Goal: Contribute content: Contribute content

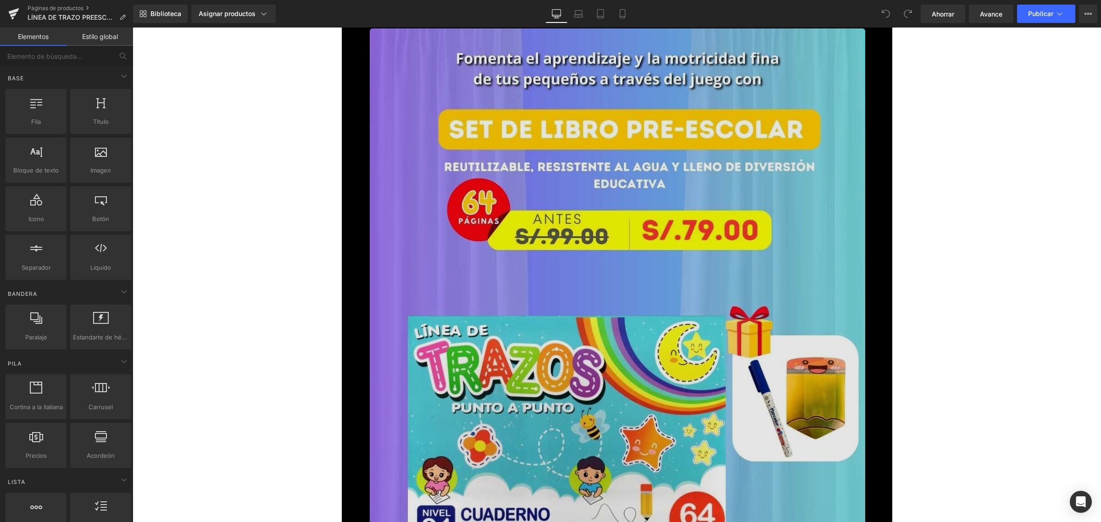
click at [566, 230] on img at bounding box center [618, 468] width 496 height 881
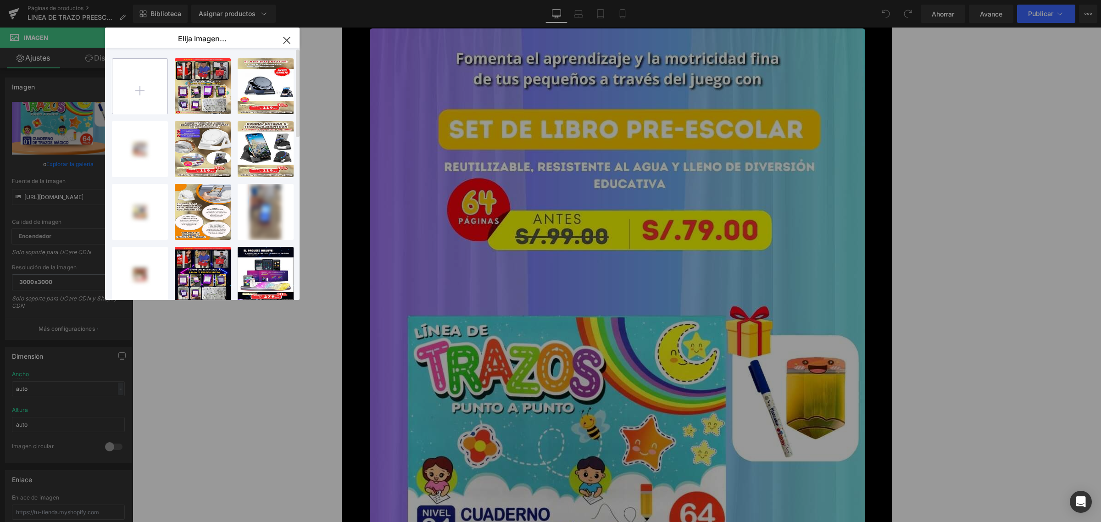
click at [156, 84] on input "file" at bounding box center [139, 86] width 55 height 55
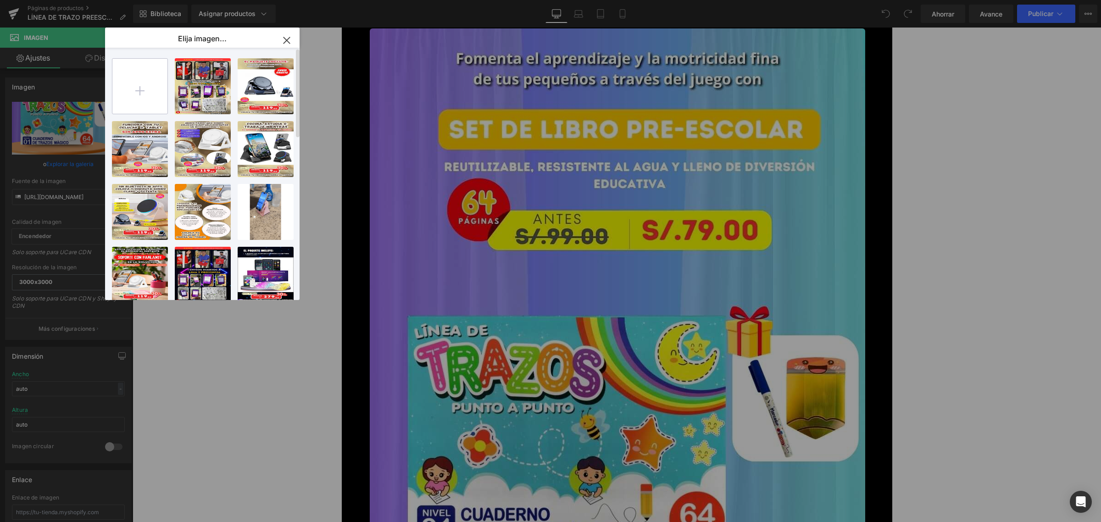
type input "C:\fakepath\2.webp"
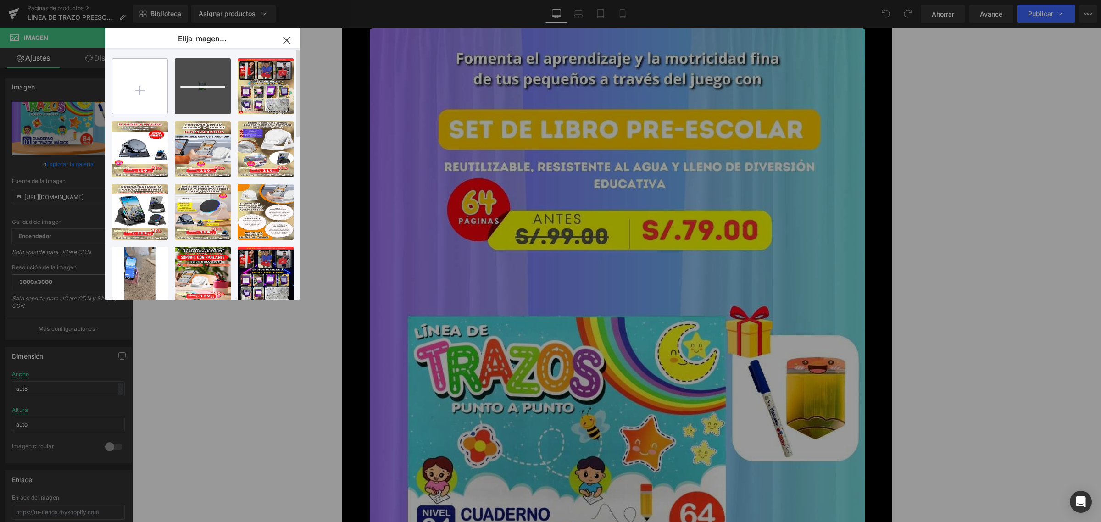
click at [141, 83] on input "file" at bounding box center [139, 86] width 55 height 55
type input "C:\fakepath\3.webp"
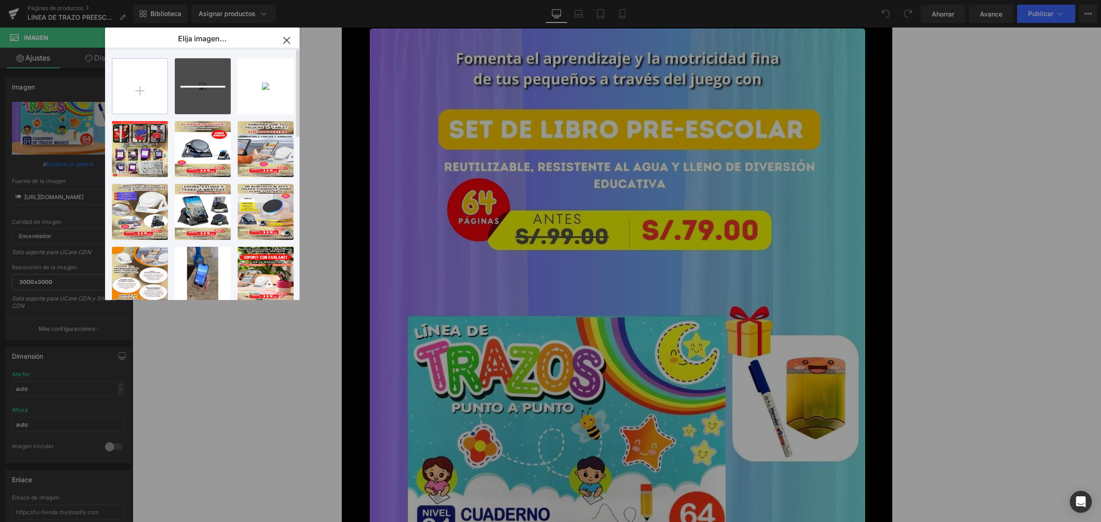
click at [148, 84] on input "file" at bounding box center [139, 86] width 55 height 55
type input "C:\fakepath\4.webp"
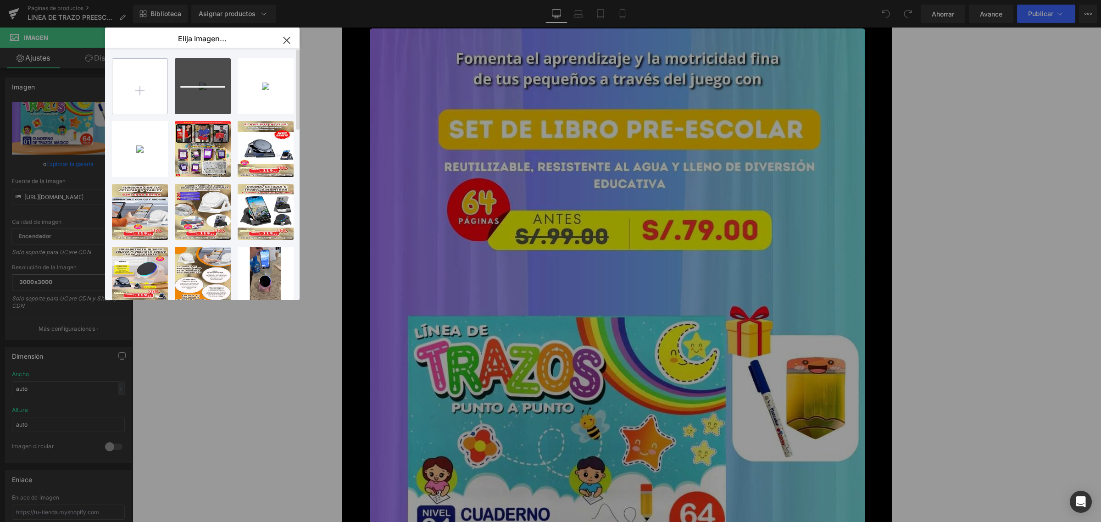
click at [140, 72] on input "file" at bounding box center [139, 86] width 55 height 55
type input "C:\fakepath\6.webp"
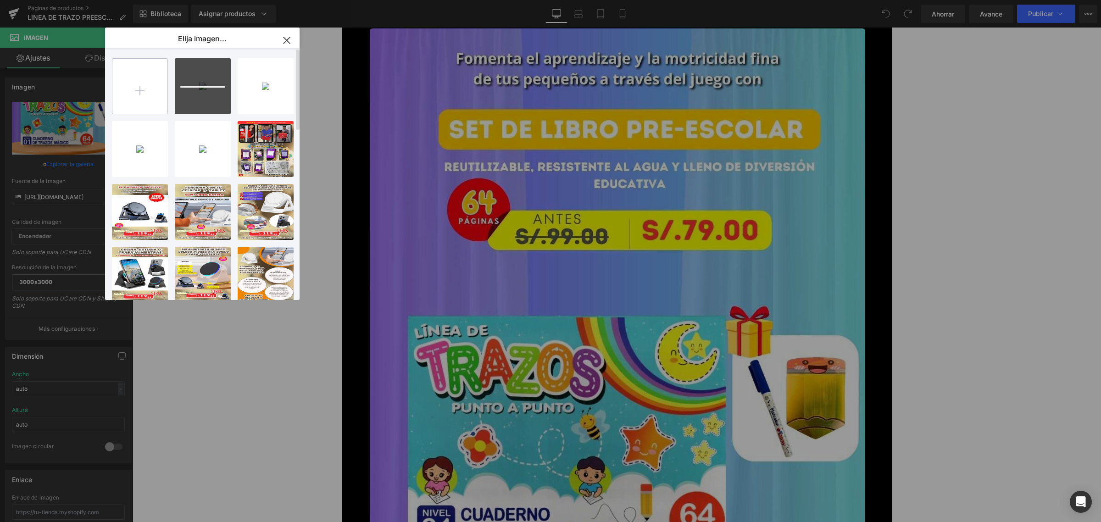
click at [145, 81] on input "file" at bounding box center [139, 86] width 55 height 55
type input "C:\fakepath\7.webp"
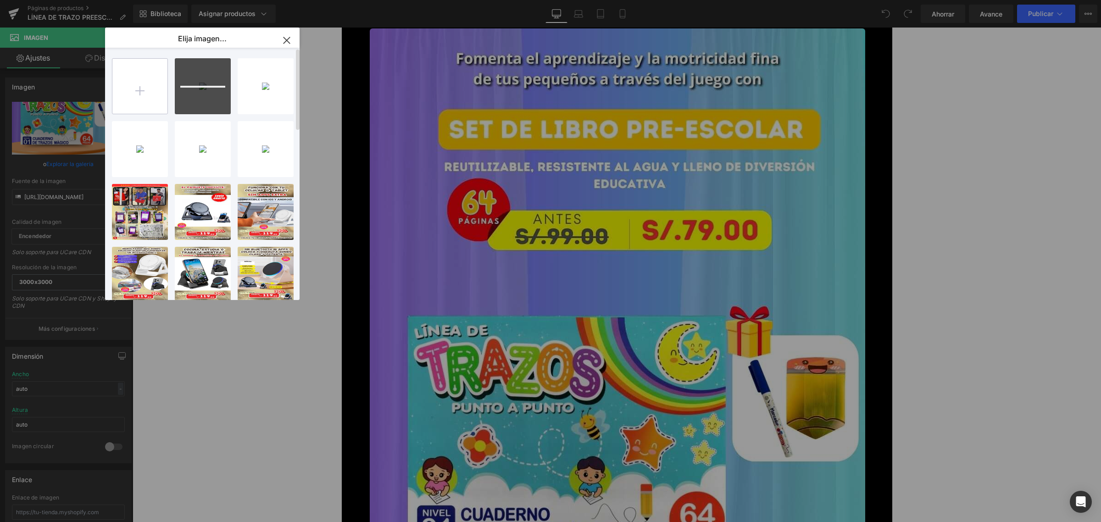
click at [118, 74] on input "file" at bounding box center [139, 86] width 55 height 55
type input "C:\fakepath\8.webp"
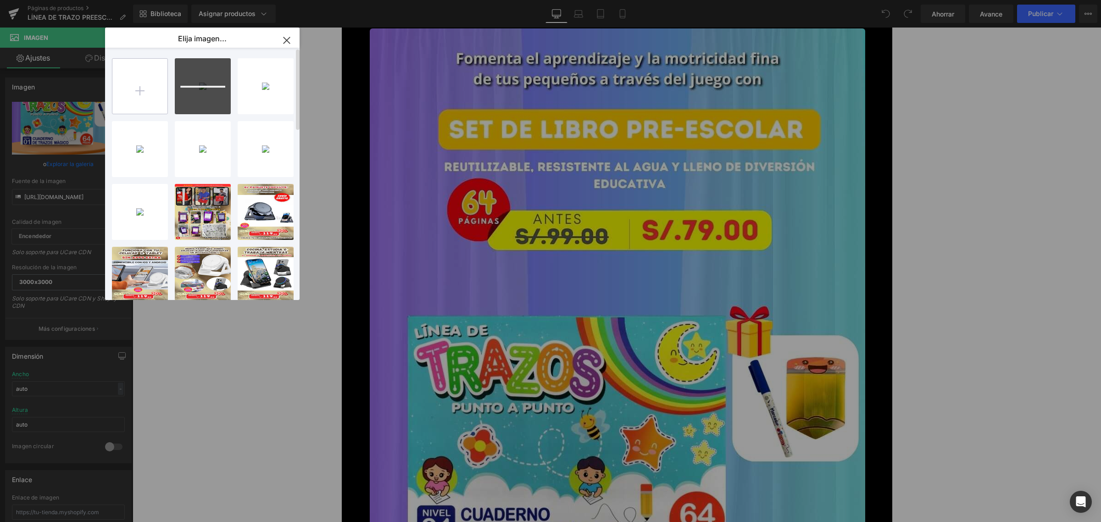
click at [121, 80] on input "file" at bounding box center [139, 86] width 55 height 55
type input "C:\fakepath\9.webp"
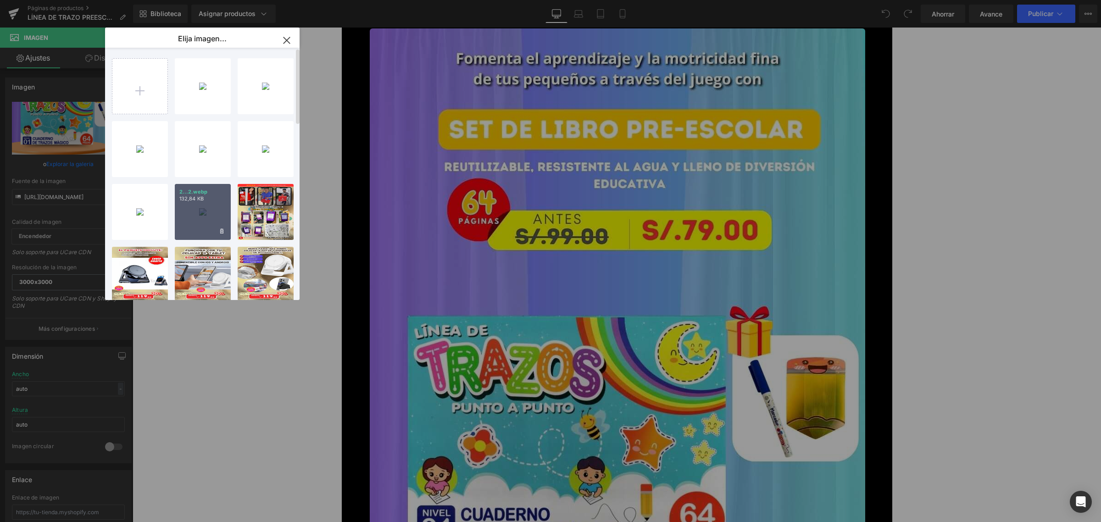
click at [216, 193] on p "2...2.webp" at bounding box center [202, 192] width 47 height 7
type input "[URL][DOMAIN_NAME]"
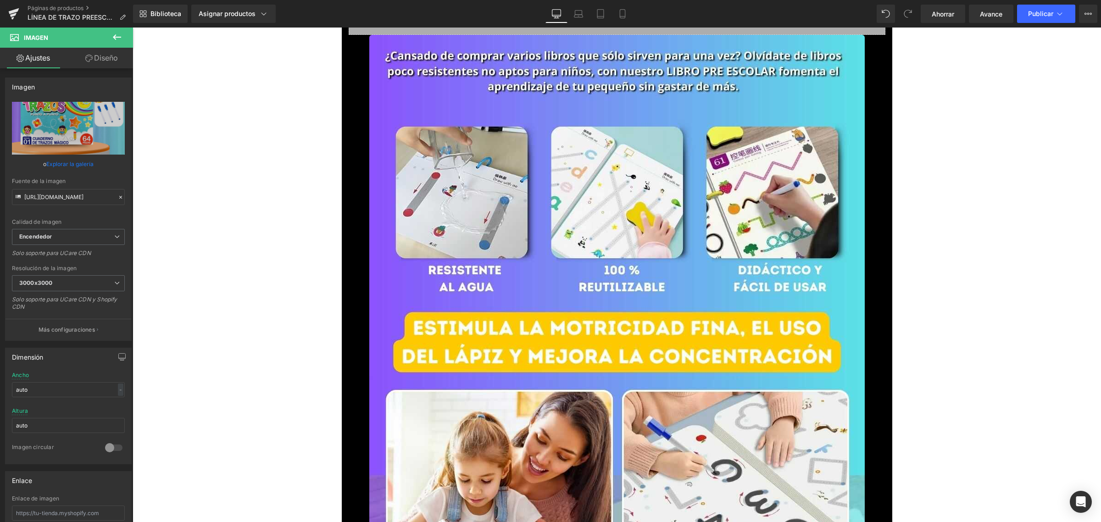
scroll to position [1147, 0]
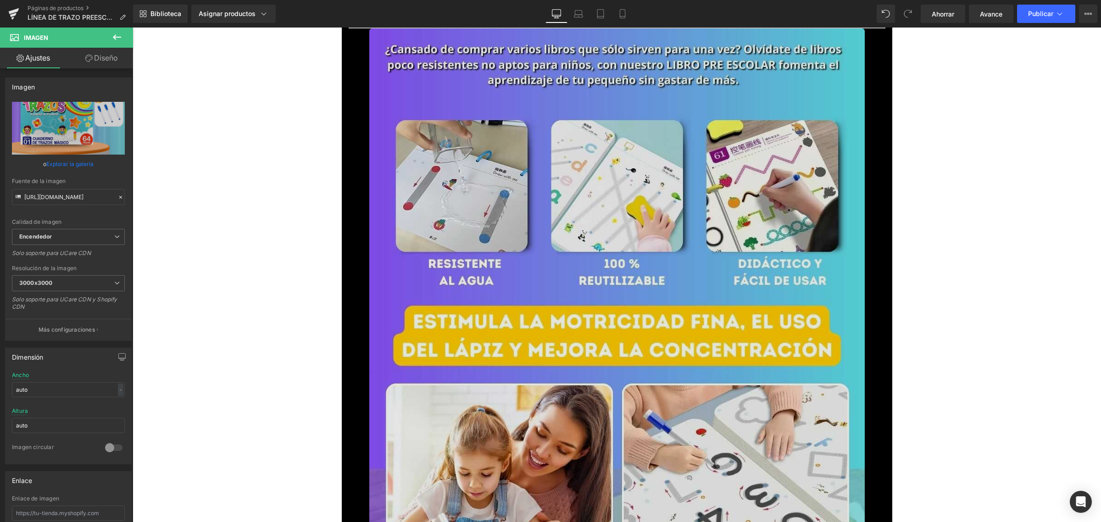
click at [564, 233] on img at bounding box center [617, 468] width 496 height 881
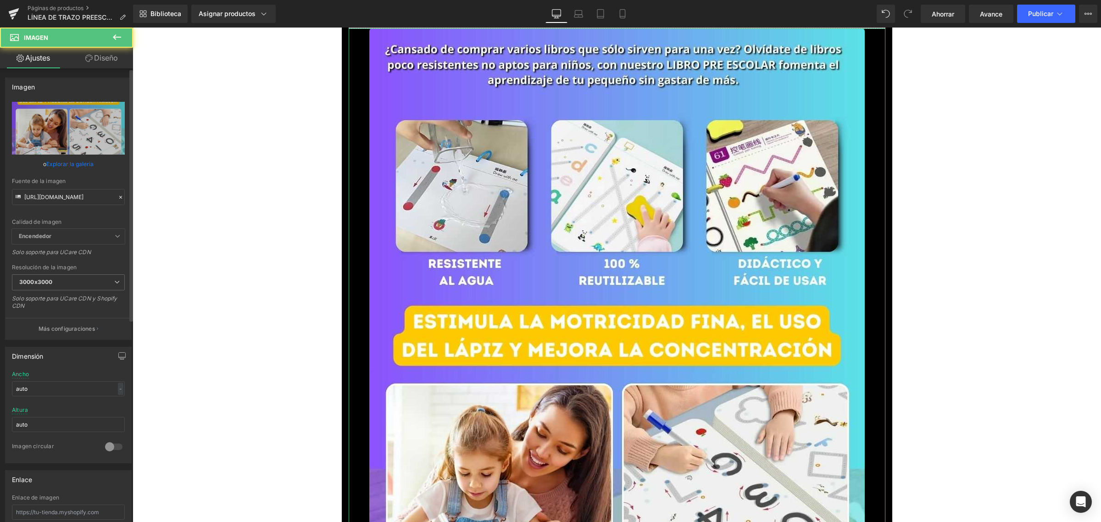
click at [76, 162] on font "Explorar la galería" at bounding box center [69, 164] width 47 height 7
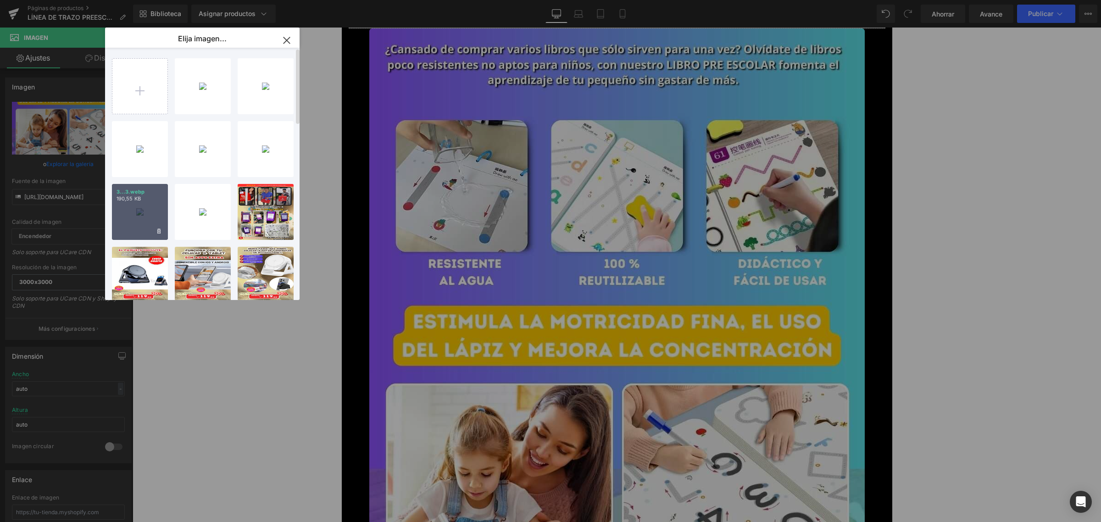
click at [137, 207] on div "3...3.webp 190,55 KB" at bounding box center [140, 212] width 56 height 56
type input "[URL][DOMAIN_NAME]"
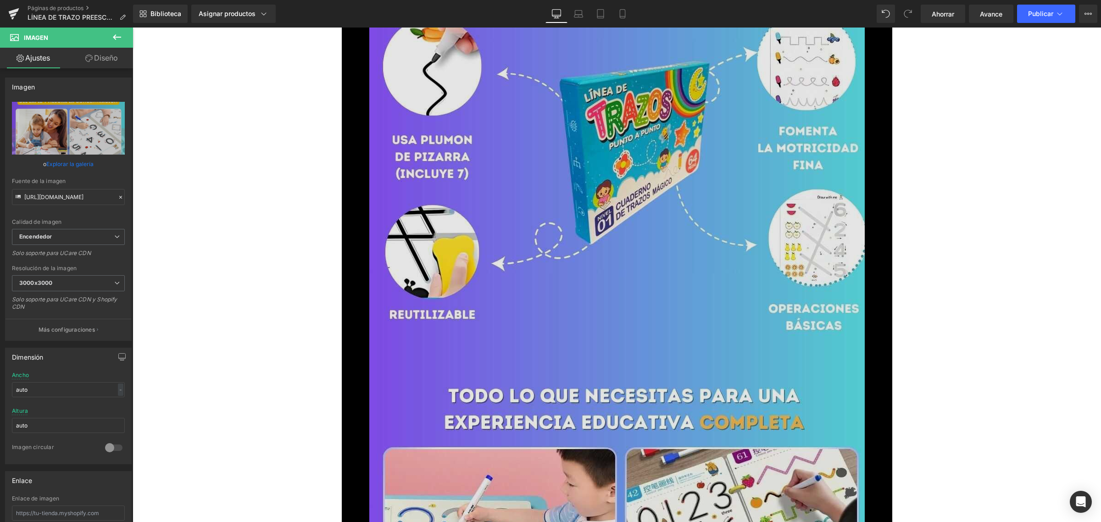
scroll to position [2409, 0]
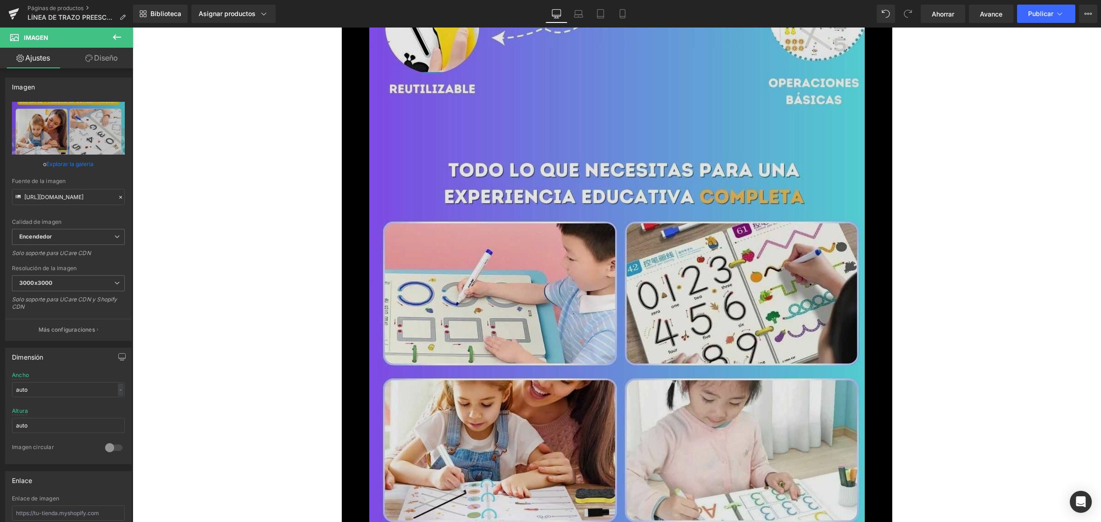
click at [603, 207] on img at bounding box center [617, 88] width 496 height 881
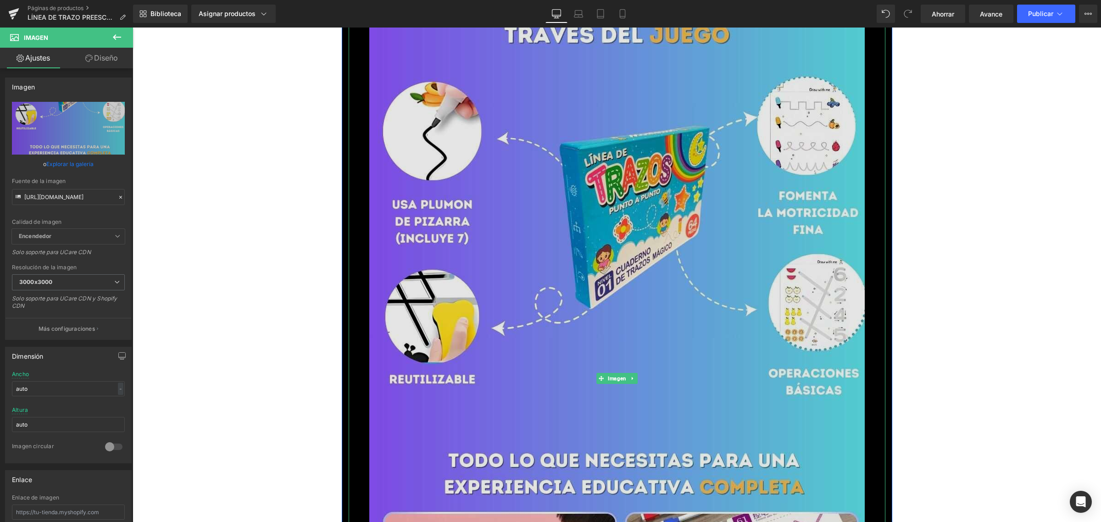
scroll to position [1893, 0]
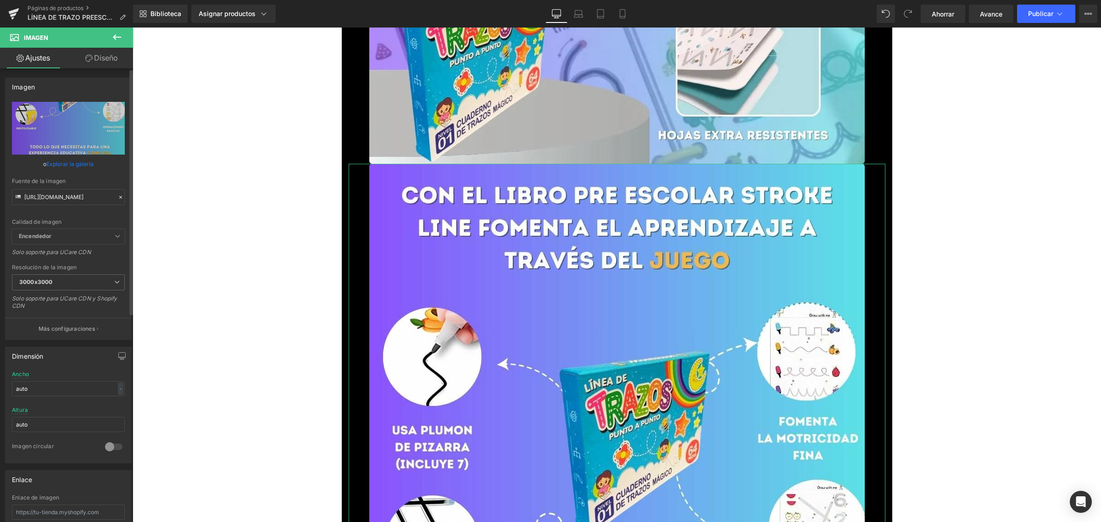
click at [85, 164] on font "Explorar la galería" at bounding box center [69, 164] width 47 height 7
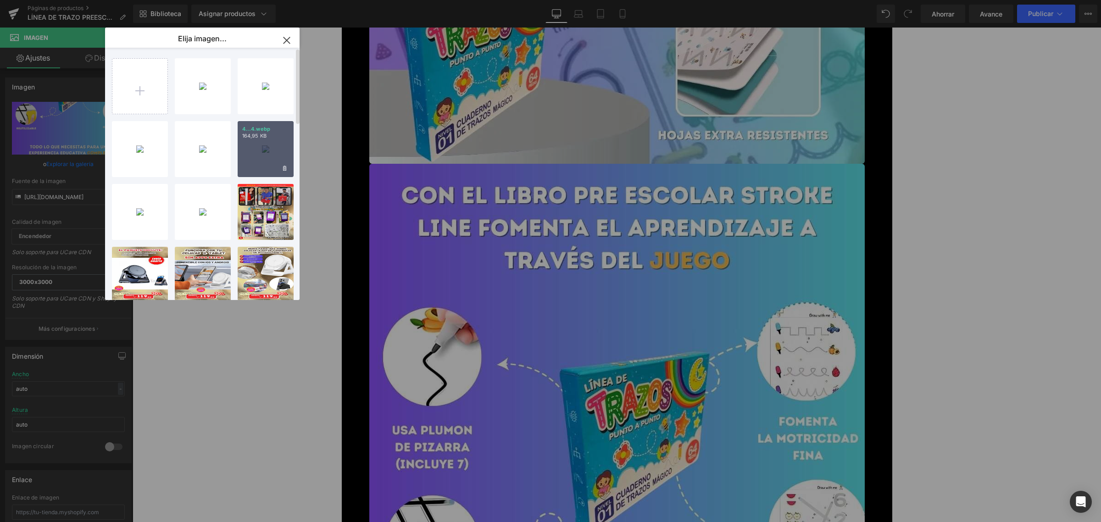
click at [274, 141] on div "4...4.webp 164,95 KB" at bounding box center [266, 149] width 56 height 56
type input "[URL][DOMAIN_NAME]"
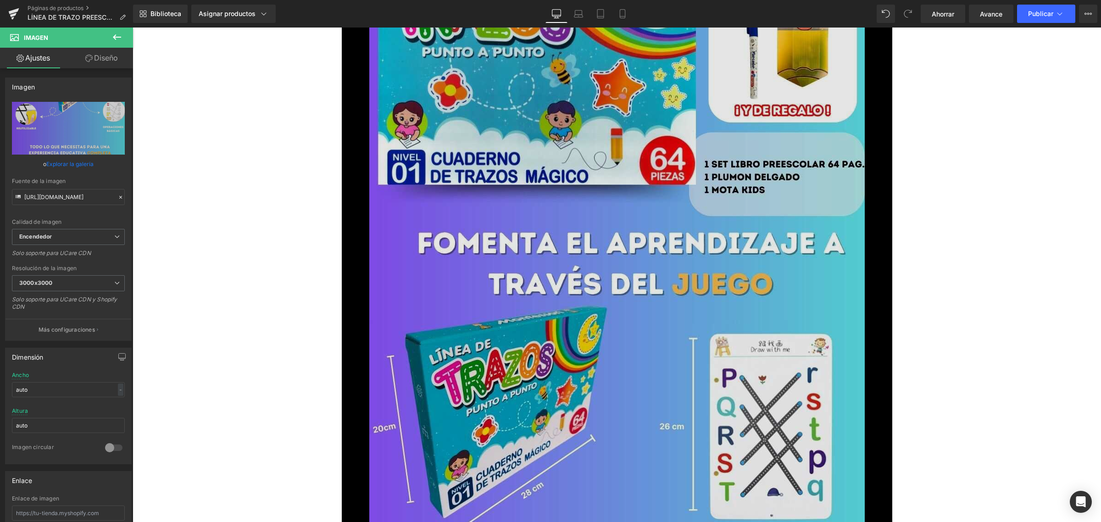
scroll to position [3098, 0]
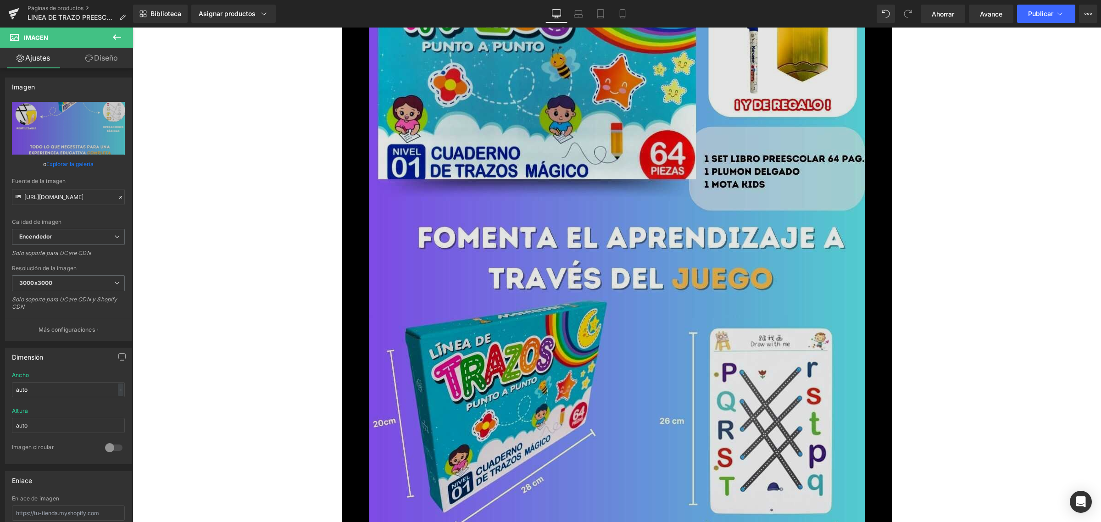
click at [603, 264] on img at bounding box center [617, 303] width 496 height 881
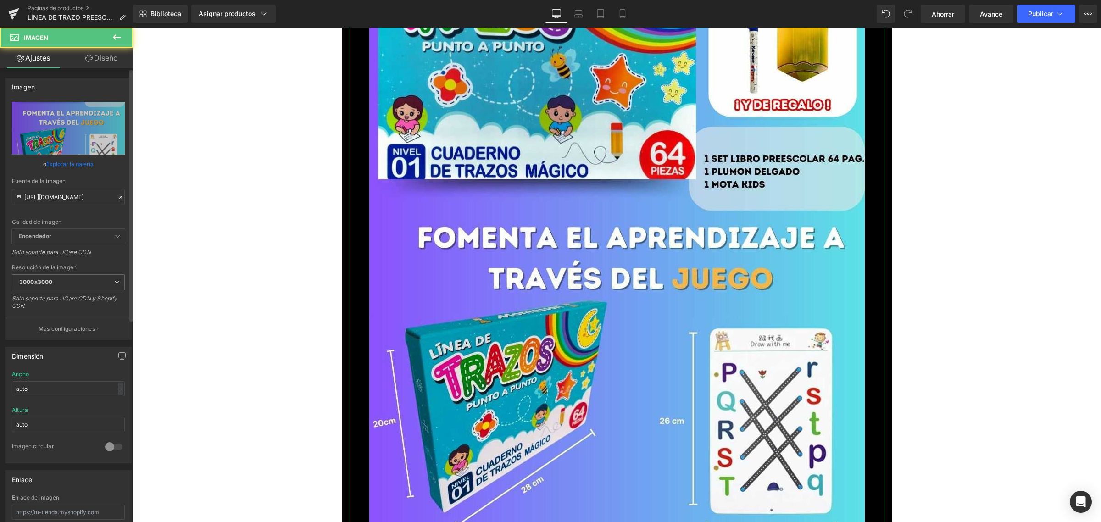
click at [77, 156] on link "Explorar la galería" at bounding box center [69, 164] width 47 height 16
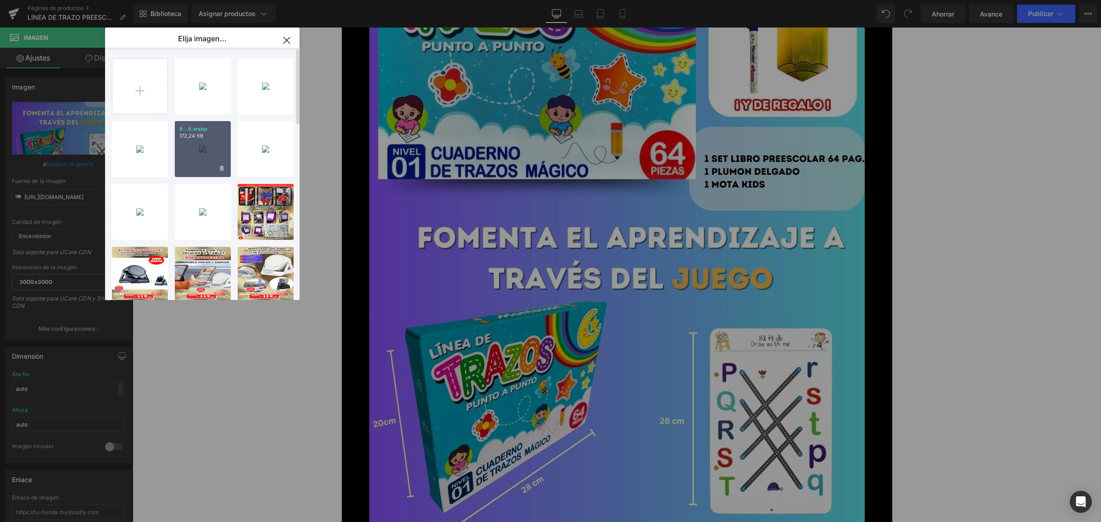
click at [221, 140] on div "6...6.webp 172,24 KB" at bounding box center [203, 149] width 56 height 56
type input "[URL][DOMAIN_NAME]"
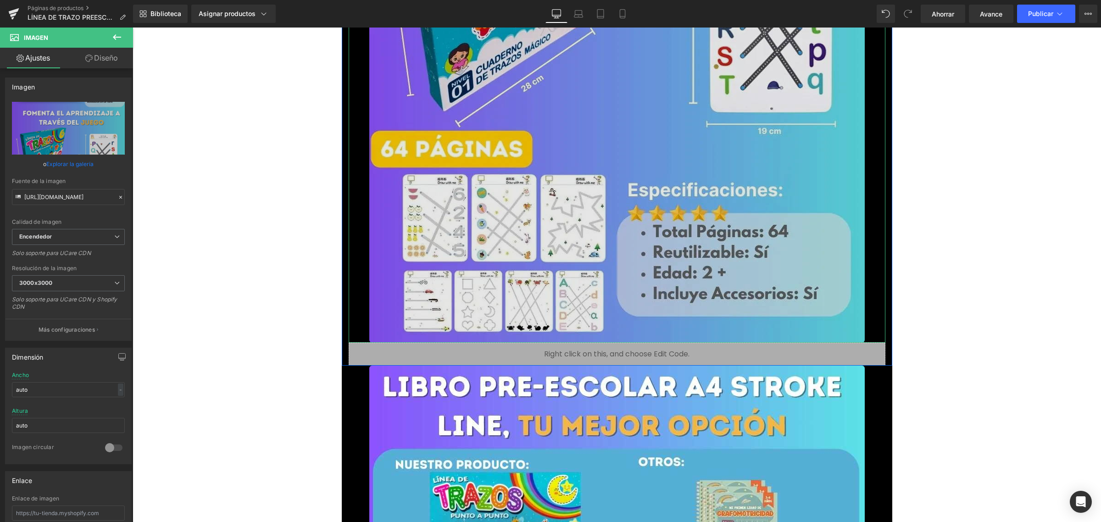
scroll to position [3843, 0]
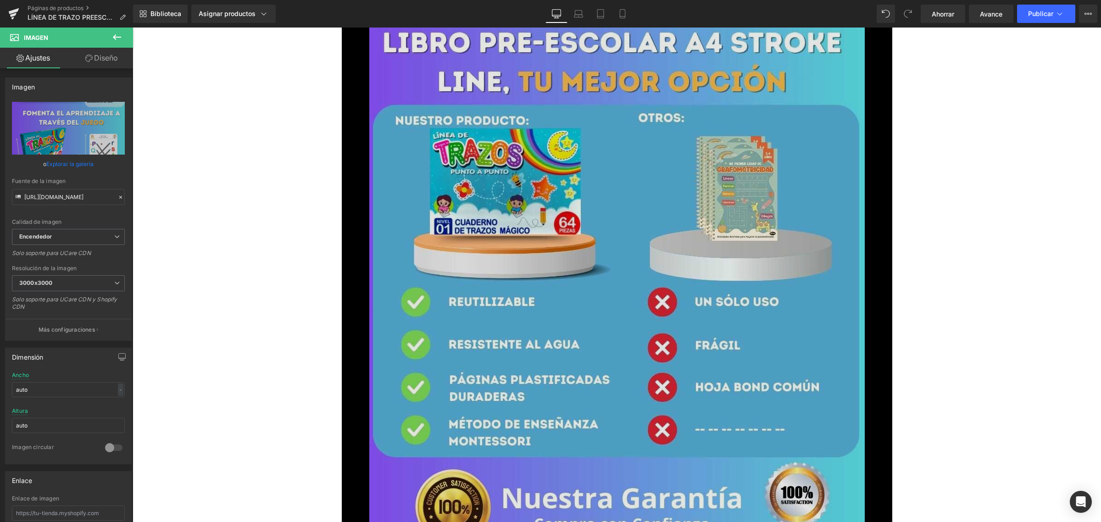
click at [614, 252] on img at bounding box center [617, 462] width 496 height 881
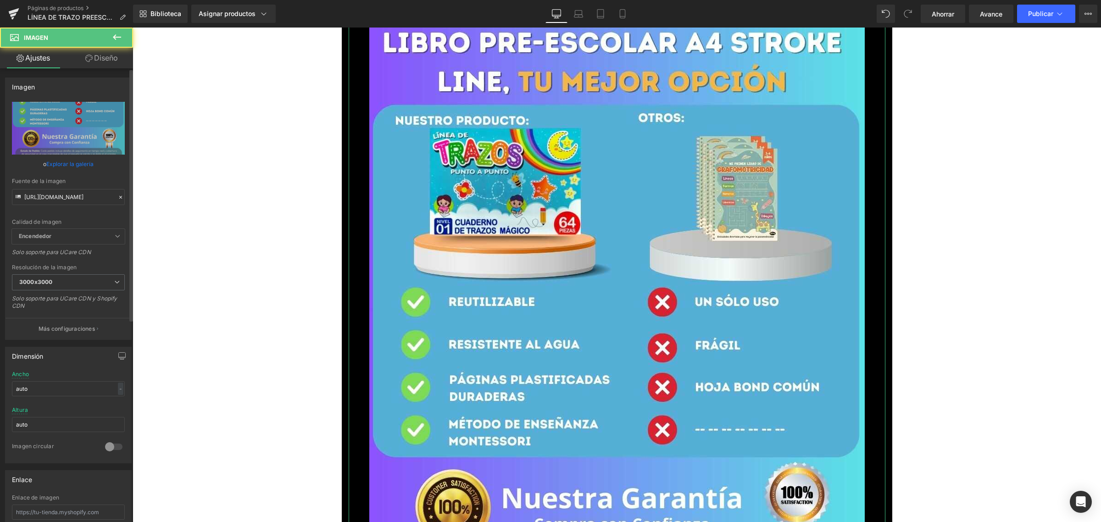
click at [71, 164] on font "Explorar la galería" at bounding box center [69, 164] width 47 height 7
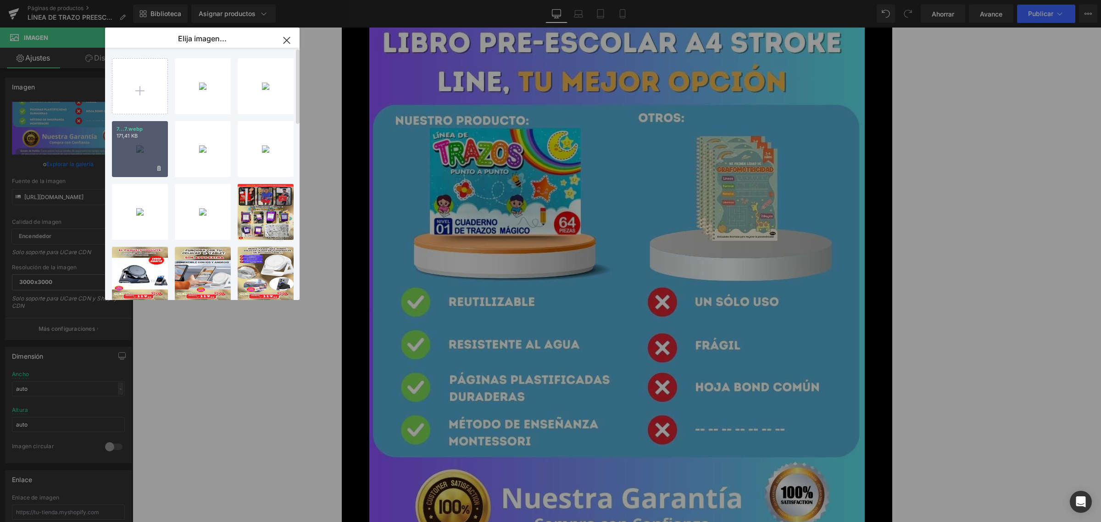
click at [141, 141] on div "7...7.webp 171,41 KB" at bounding box center [140, 149] width 56 height 56
type input "[URL][DOMAIN_NAME]"
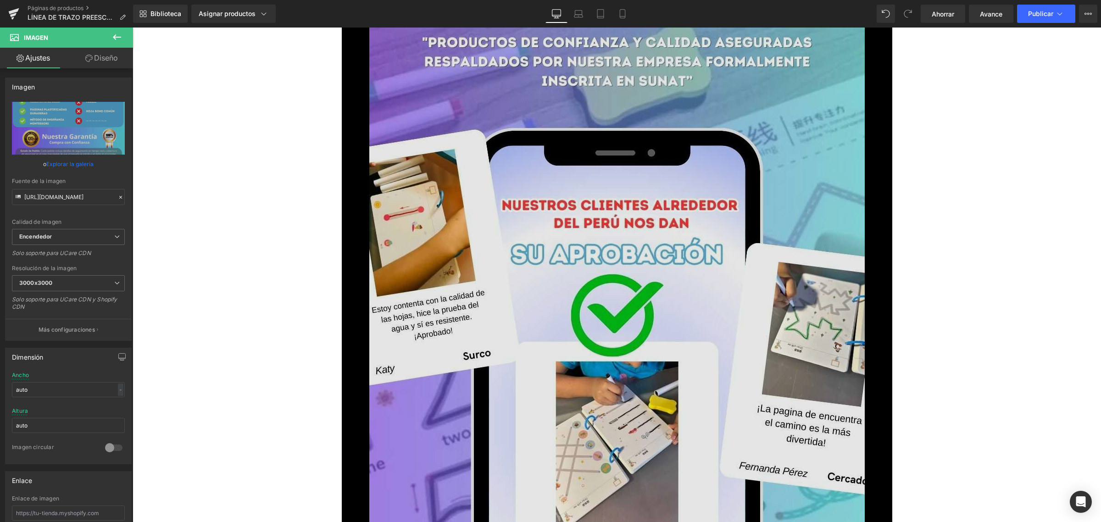
scroll to position [4761, 0]
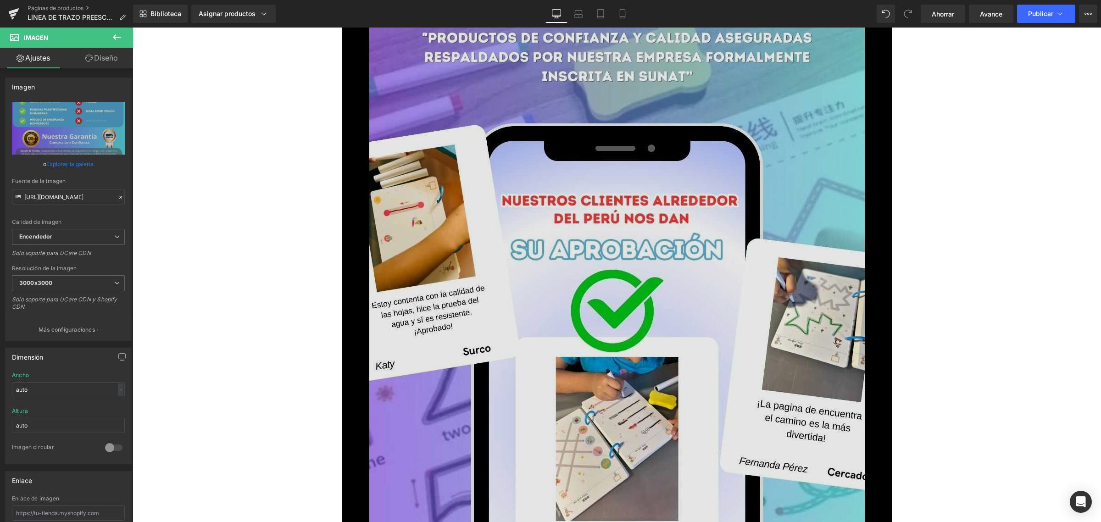
click at [557, 234] on img at bounding box center [617, 448] width 496 height 881
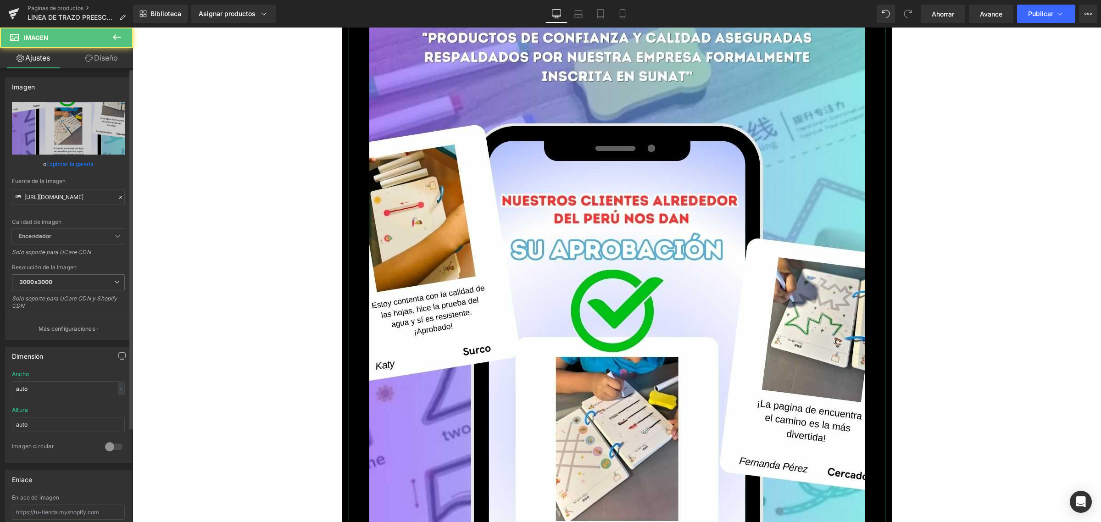
click at [73, 164] on font "Explorar la galería" at bounding box center [69, 164] width 47 height 7
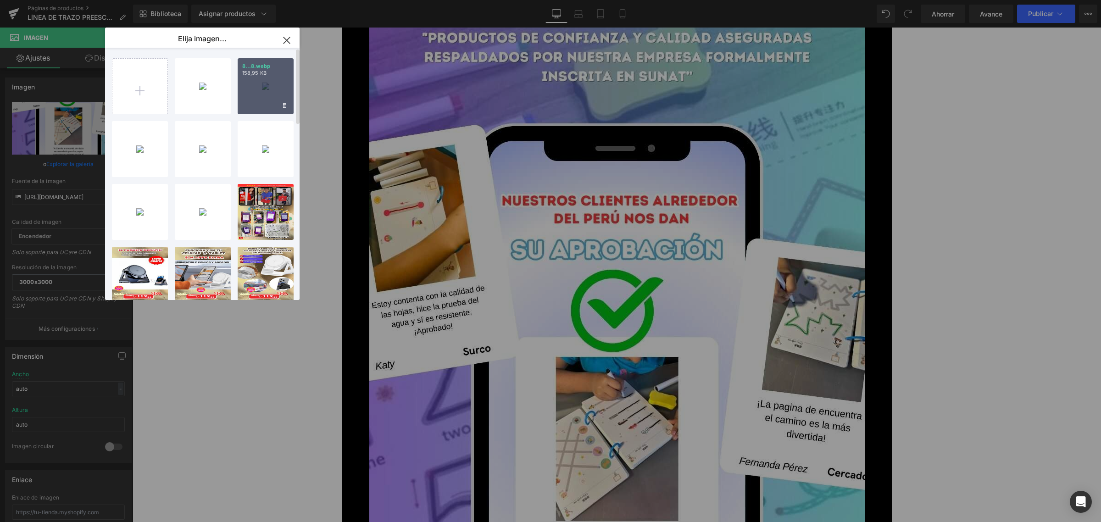
click at [273, 77] on div "8...8.webp 158,95 KB" at bounding box center [266, 86] width 56 height 56
type input "[URL][DOMAIN_NAME]"
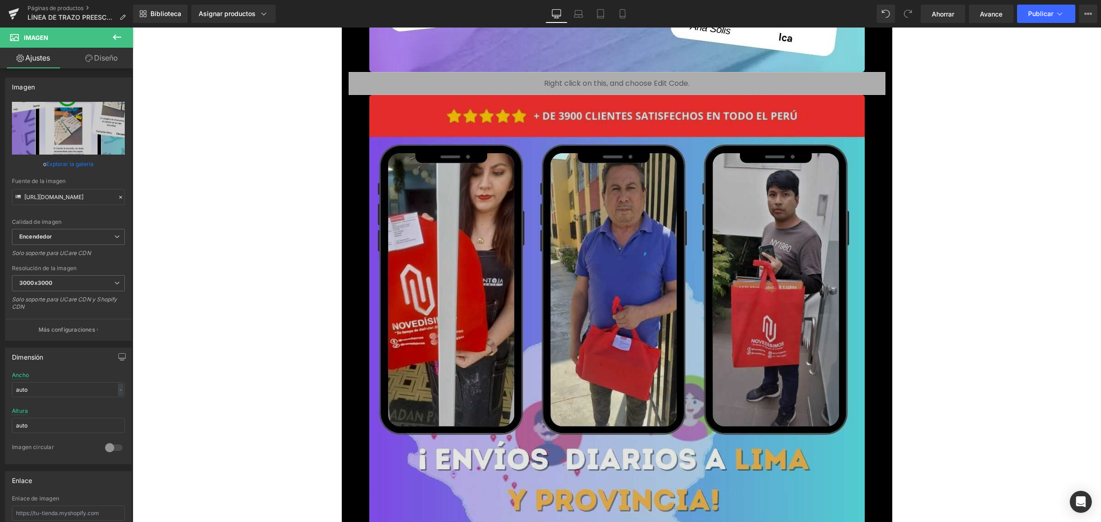
scroll to position [5736, 0]
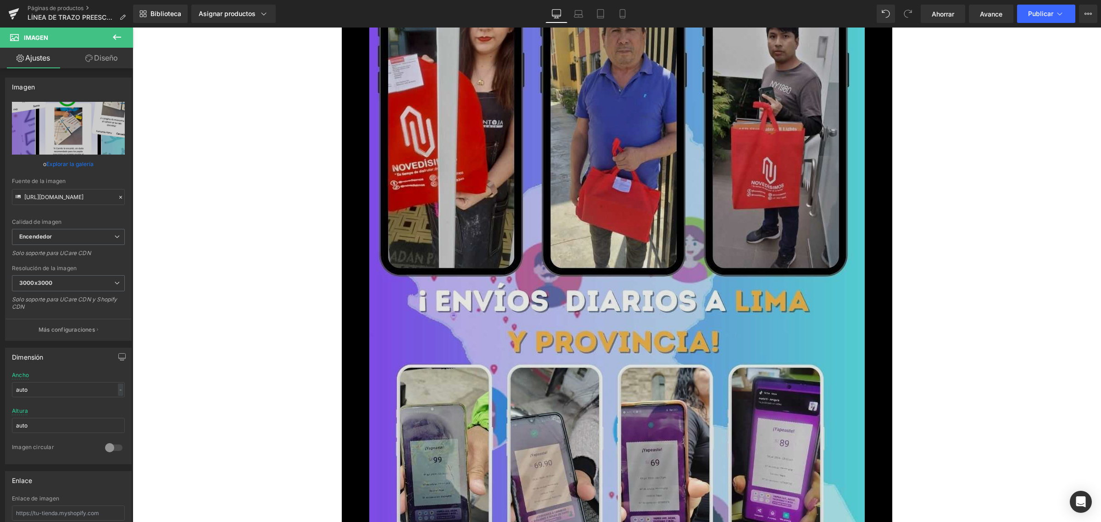
click at [616, 272] on img at bounding box center [617, 377] width 496 height 881
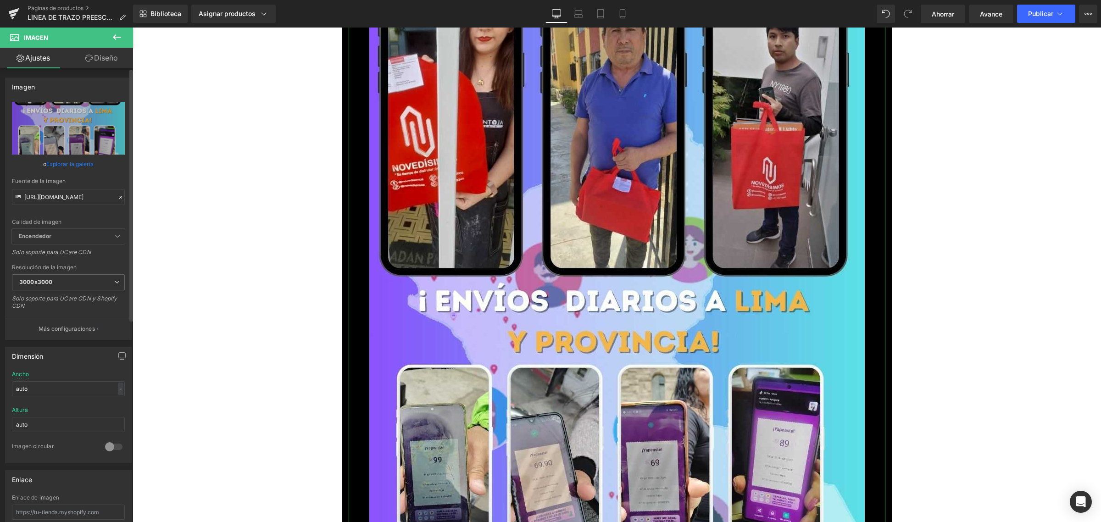
click at [71, 161] on font "Explorar la galería" at bounding box center [69, 164] width 47 height 7
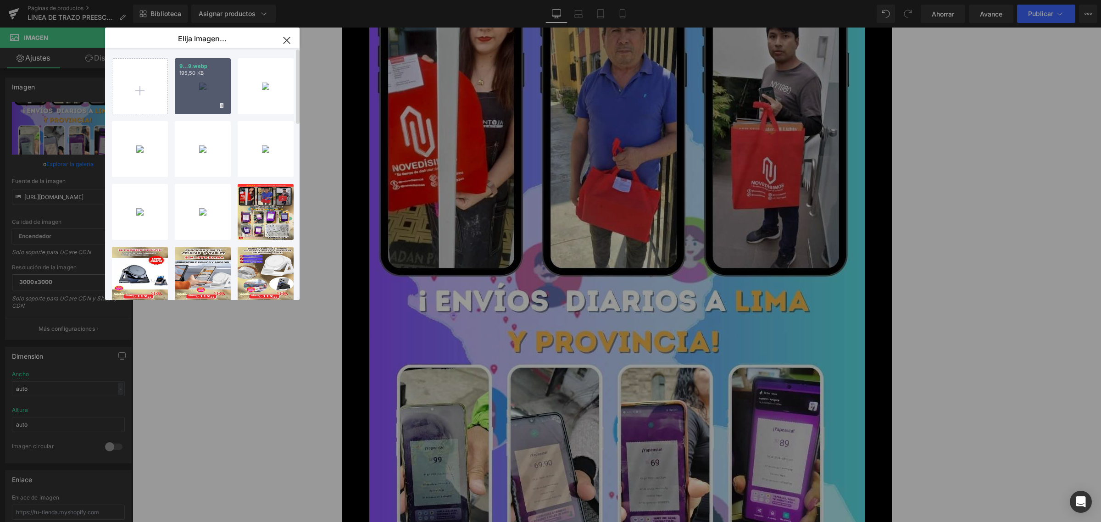
click at [194, 82] on div "9...9.webp 195,50 KB" at bounding box center [203, 86] width 56 height 56
type input "[URL][DOMAIN_NAME]"
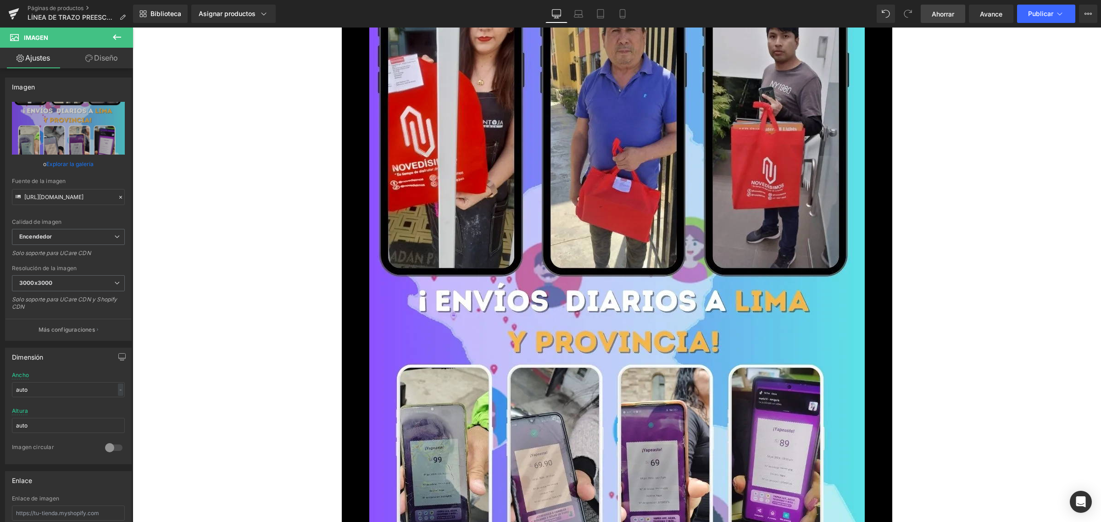
click at [947, 21] on link "Ahorrar" at bounding box center [943, 14] width 45 height 18
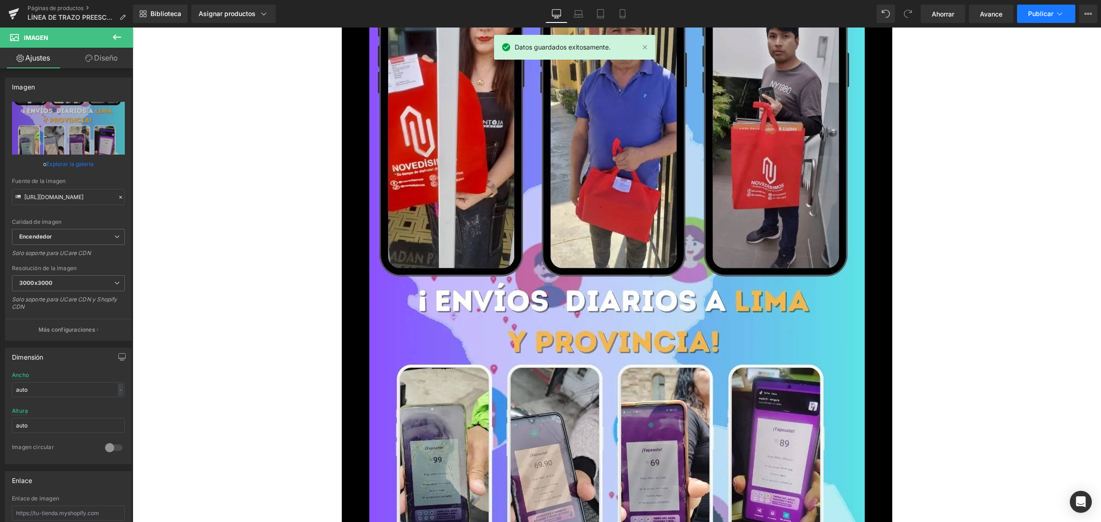
click at [1047, 15] on font "Publicar" at bounding box center [1040, 14] width 25 height 8
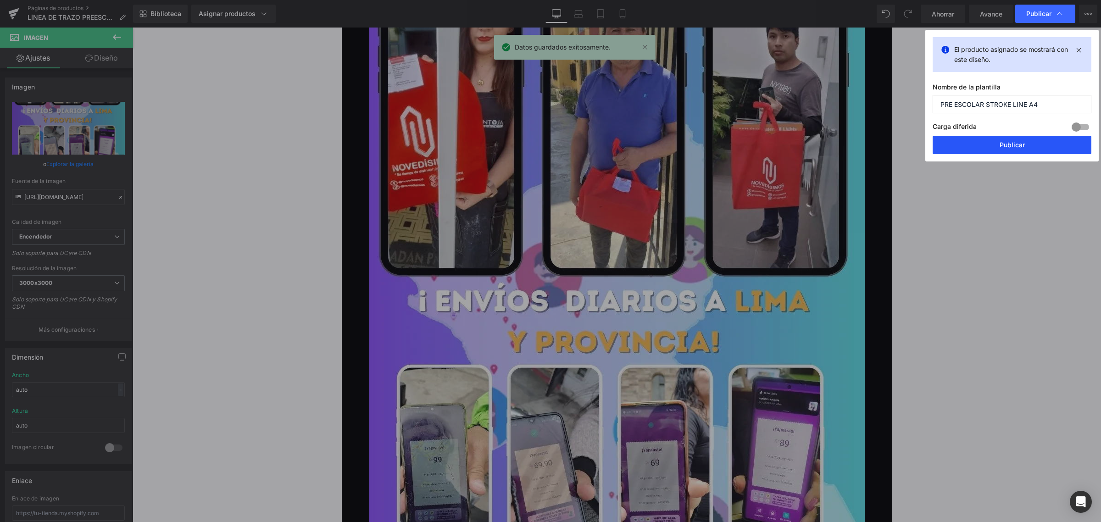
click at [985, 138] on button "Publicar" at bounding box center [1012, 145] width 159 height 18
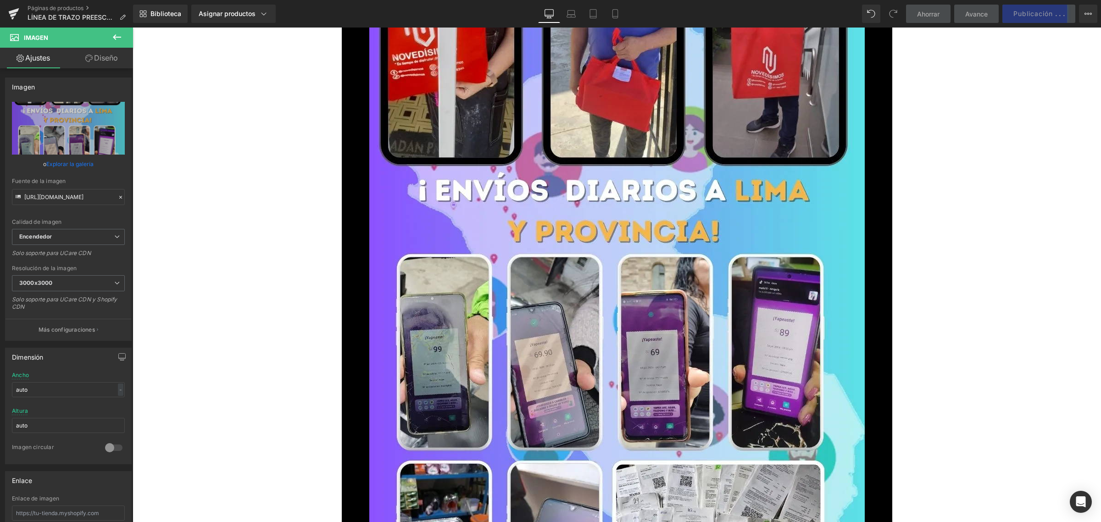
scroll to position [6189, 0]
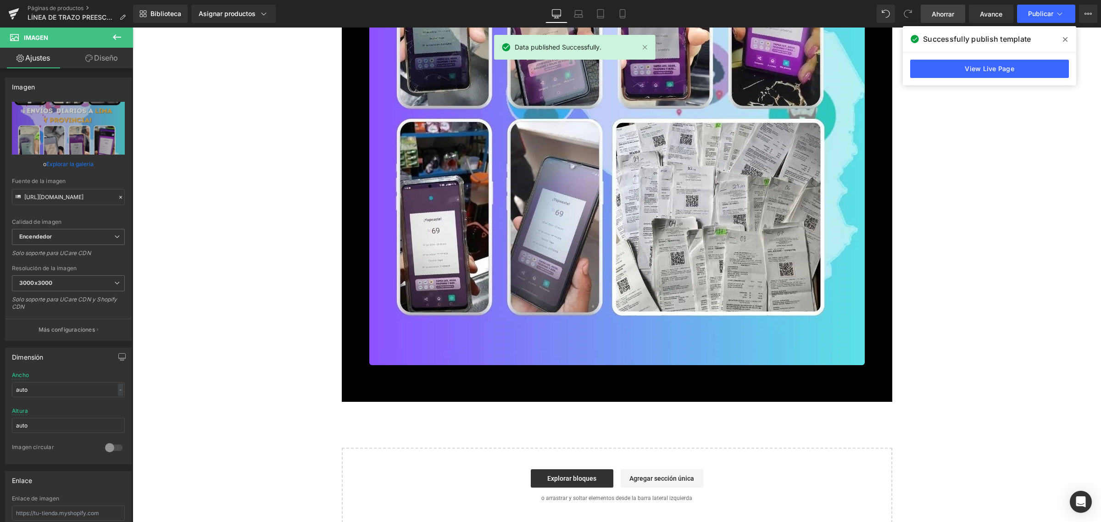
click at [932, 10] on font "Ahorrar" at bounding box center [943, 14] width 22 height 8
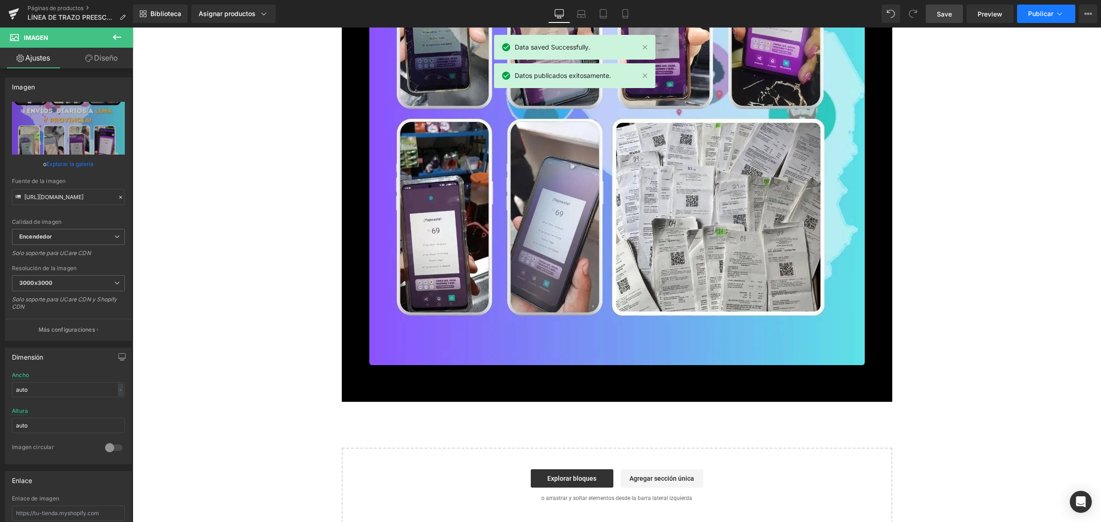
click at [1040, 12] on font "Publicar" at bounding box center [1040, 14] width 25 height 8
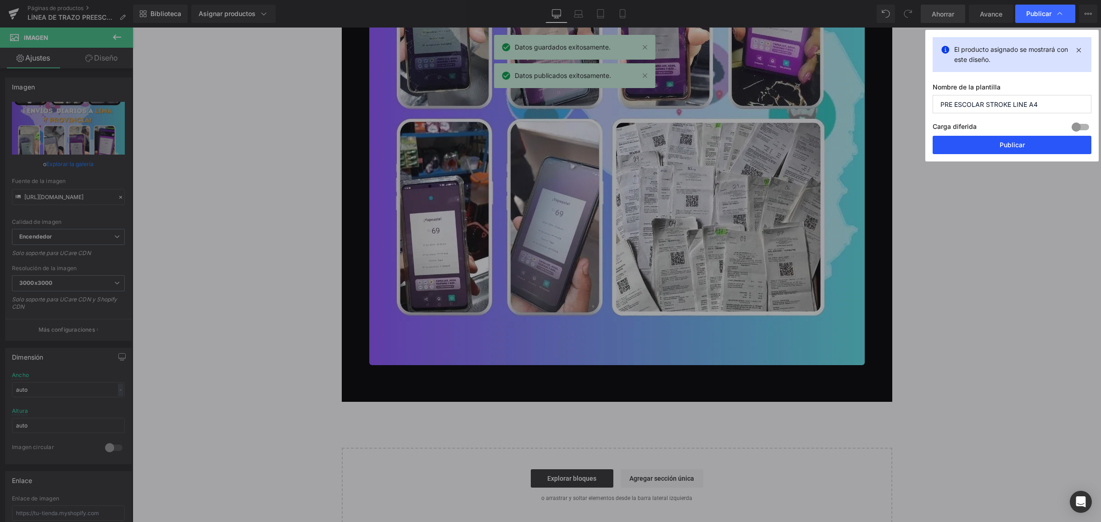
click at [988, 143] on button "Publicar" at bounding box center [1012, 145] width 159 height 18
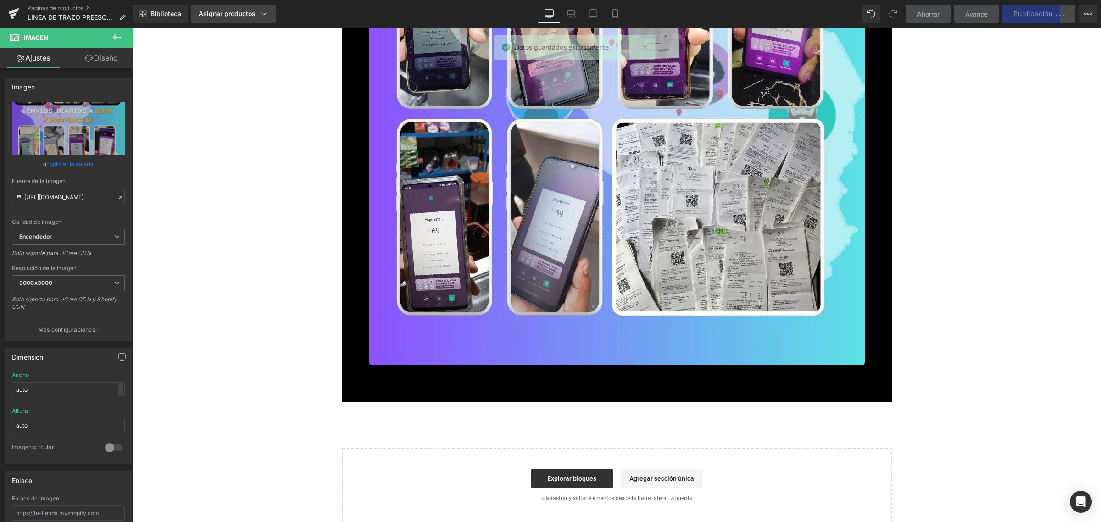
click at [235, 21] on link "Asignar productos" at bounding box center [233, 14] width 84 height 18
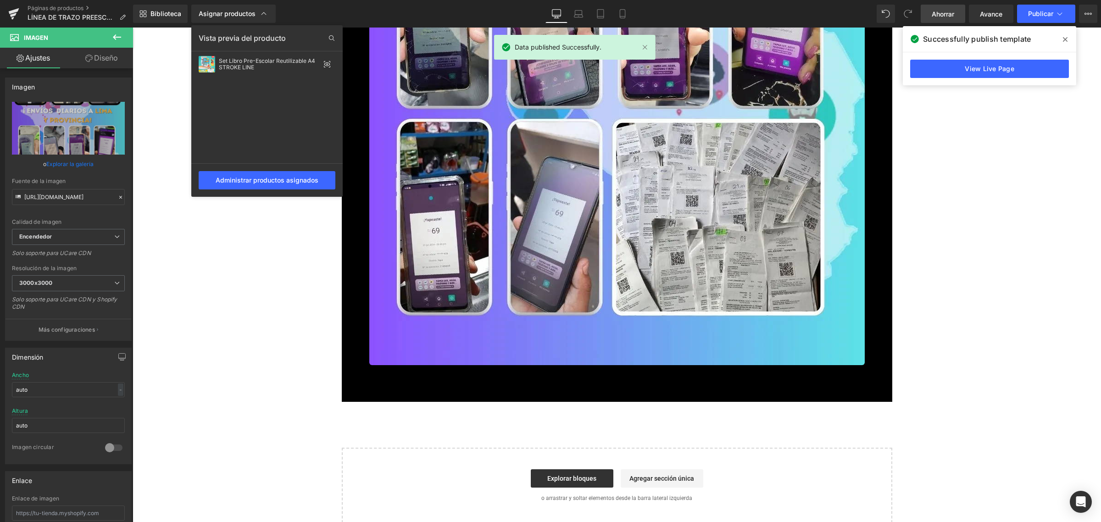
click at [416, 379] on div at bounding box center [617, 275] width 969 height 495
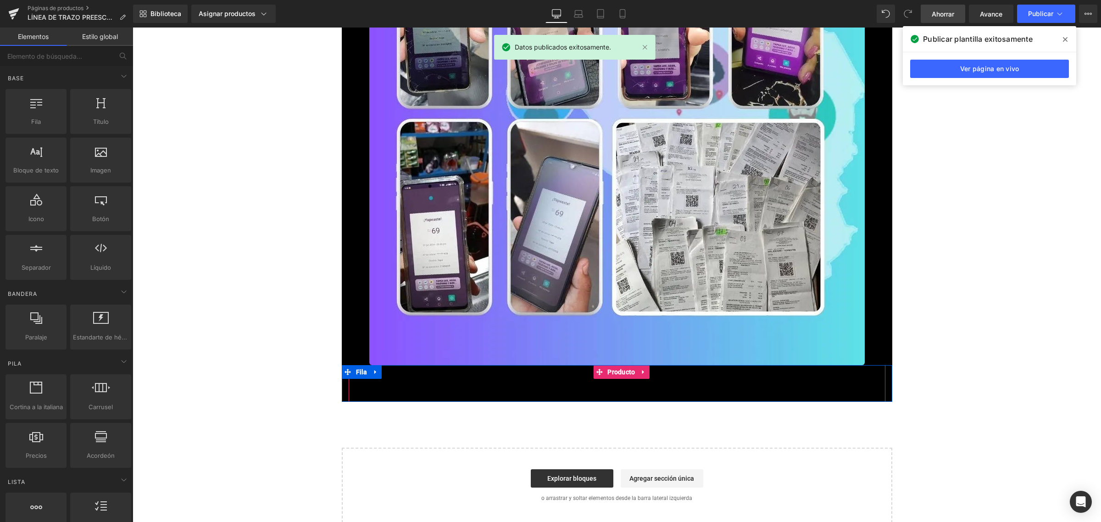
click at [444, 382] on div "Añadir a la cesta (P) Botón del carrito" at bounding box center [617, 390] width 528 height 23
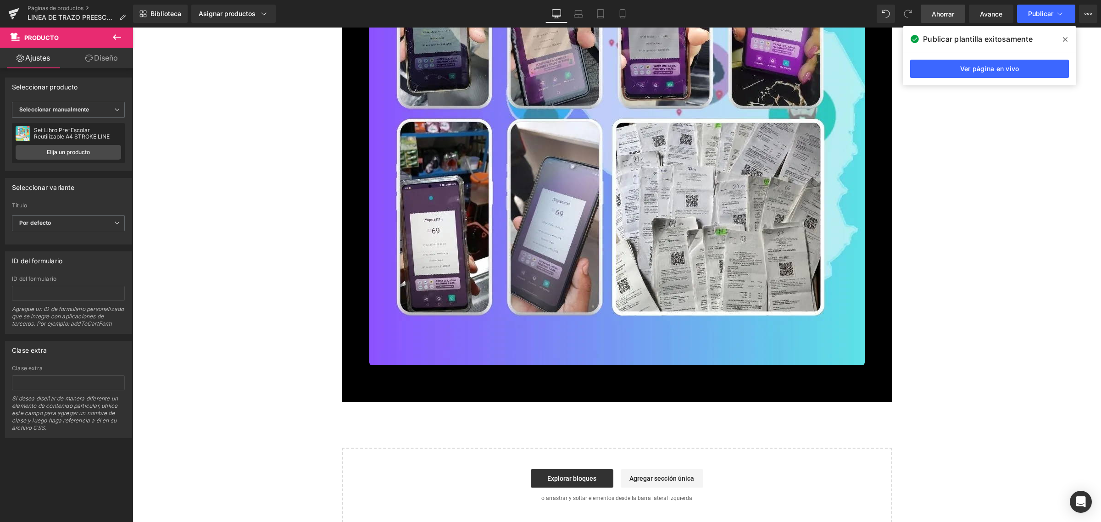
click at [950, 12] on font "Ahorrar" at bounding box center [943, 14] width 22 height 8
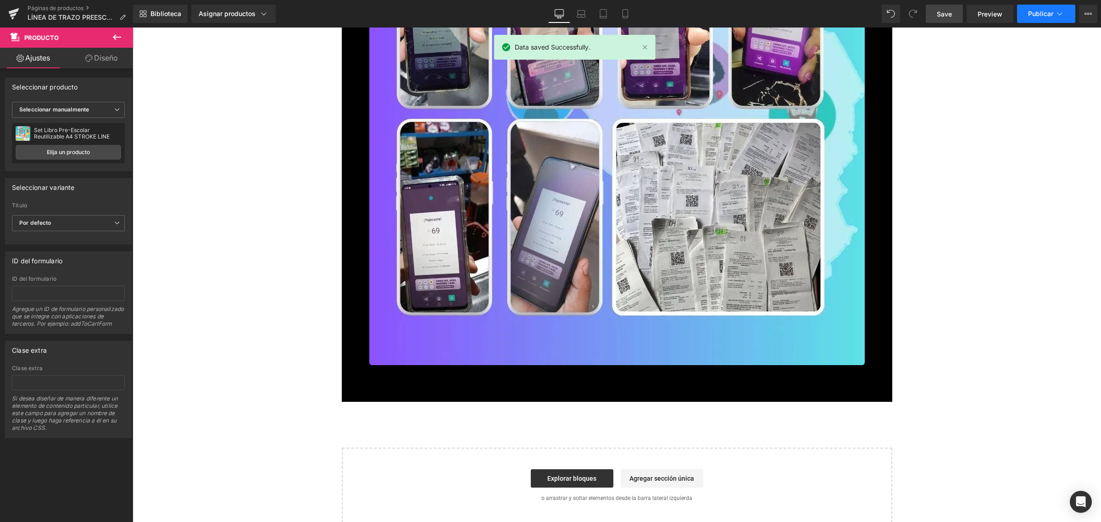
click at [1039, 6] on button "Publicar" at bounding box center [1046, 14] width 58 height 18
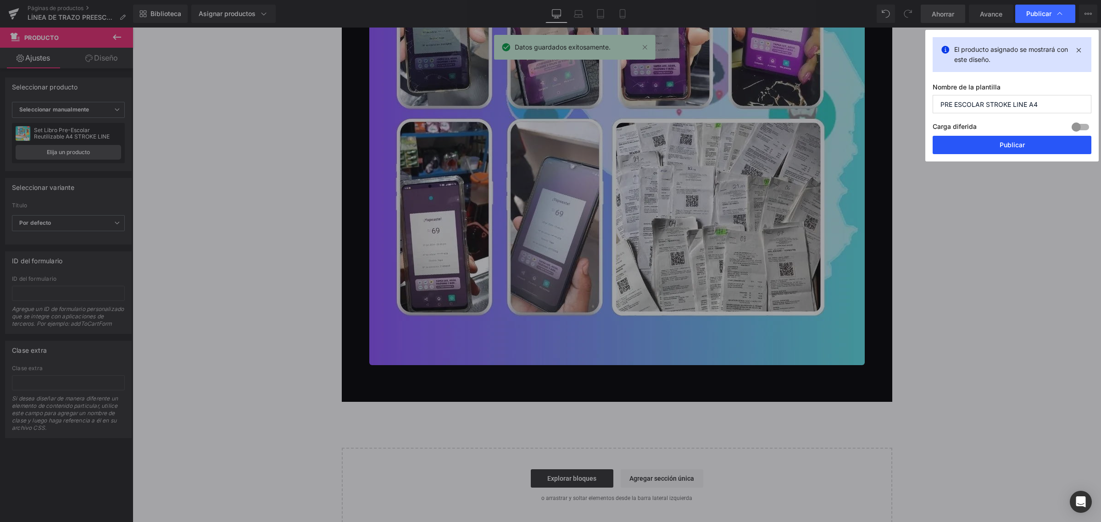
click at [984, 140] on button "Publicar" at bounding box center [1012, 145] width 159 height 18
